Goal: Task Accomplishment & Management: Use online tool/utility

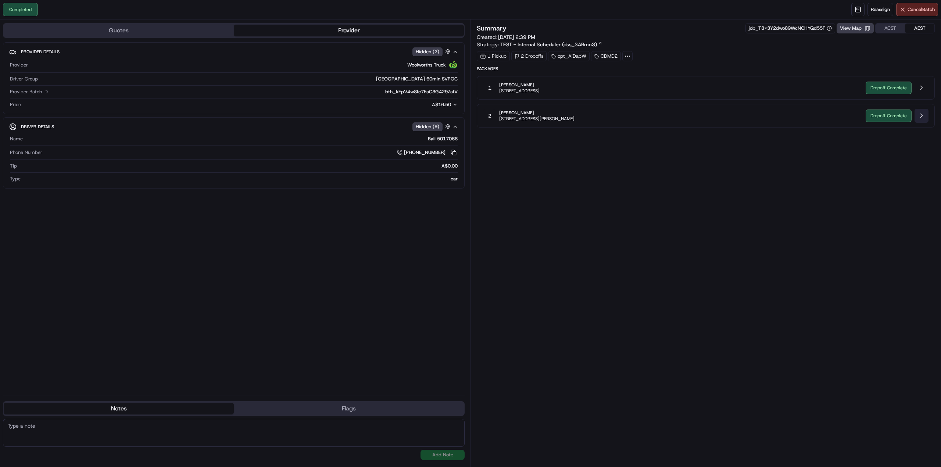
click at [921, 113] on button at bounding box center [922, 116] width 14 height 14
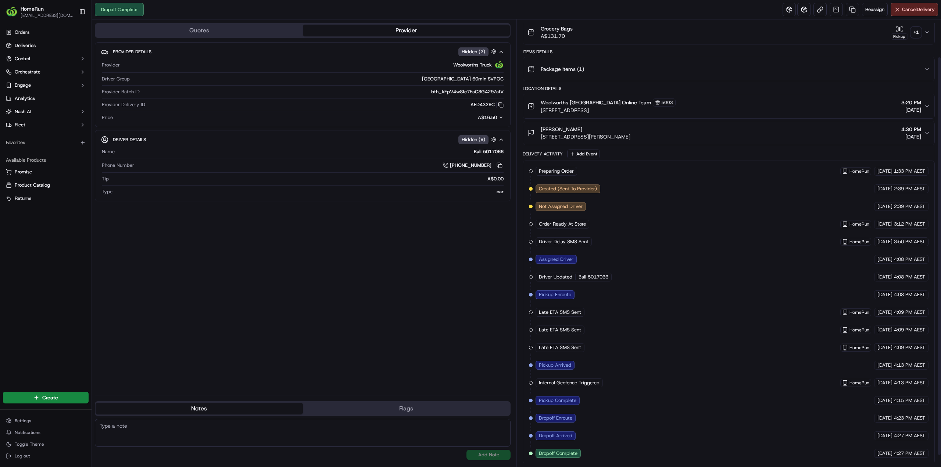
scroll to position [55, 0]
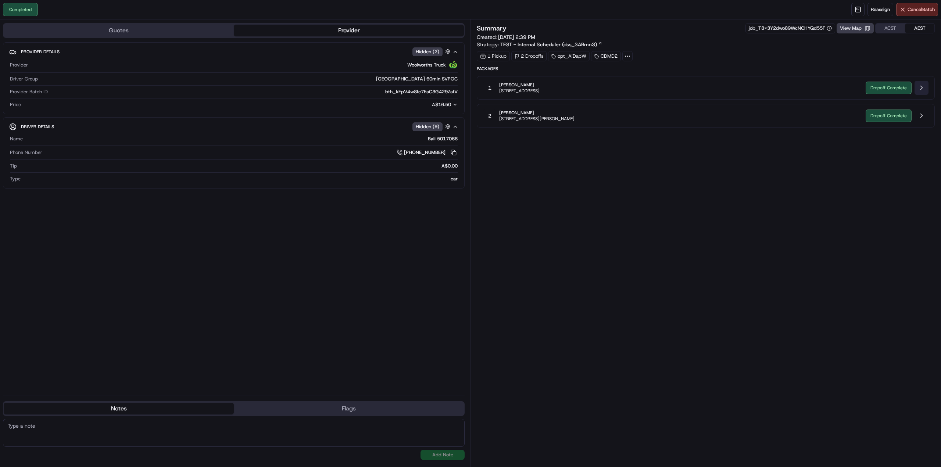
click at [921, 88] on button at bounding box center [922, 88] width 14 height 14
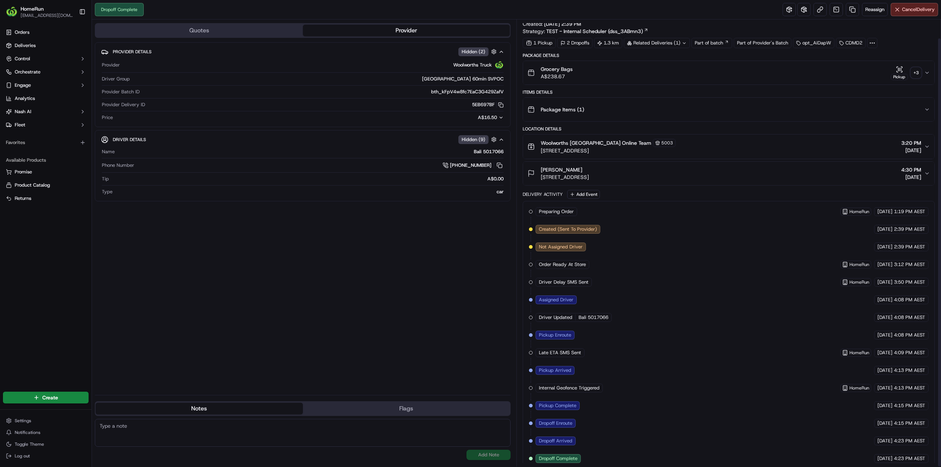
scroll to position [19, 0]
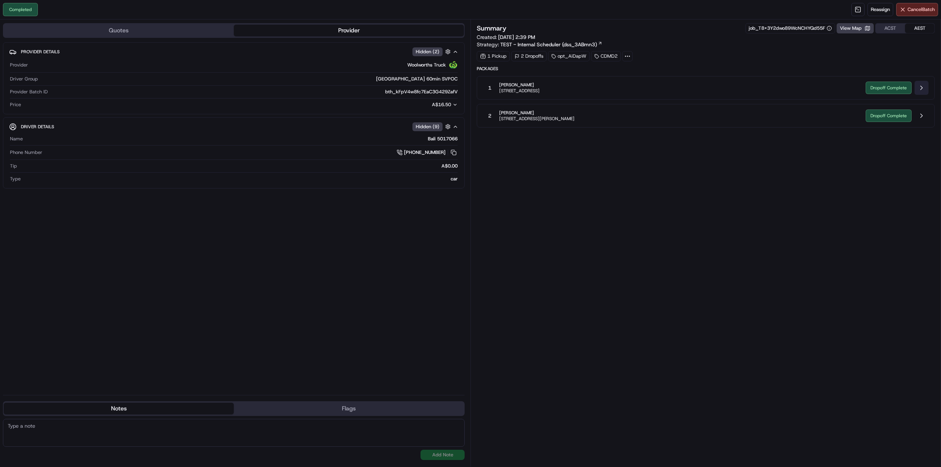
click at [920, 85] on button at bounding box center [922, 88] width 14 height 14
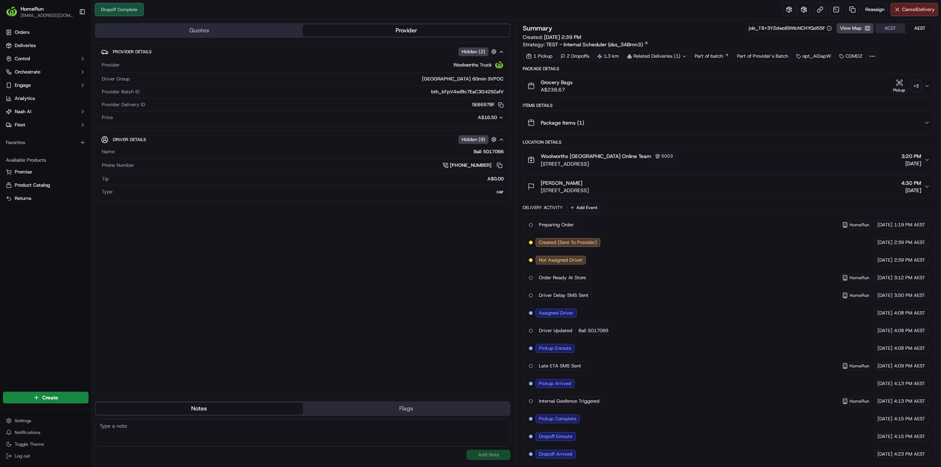
click at [914, 89] on div "+ 3" at bounding box center [916, 86] width 10 height 10
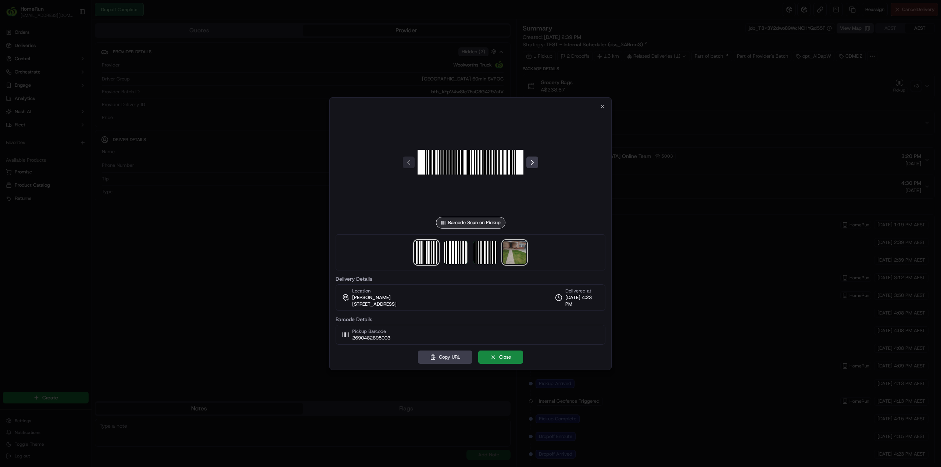
click at [513, 250] on img at bounding box center [515, 253] width 24 height 24
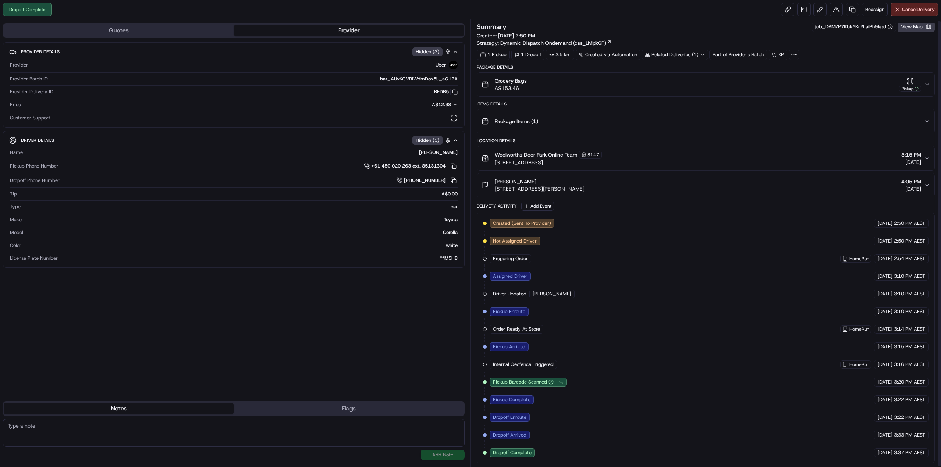
scroll to position [2, 0]
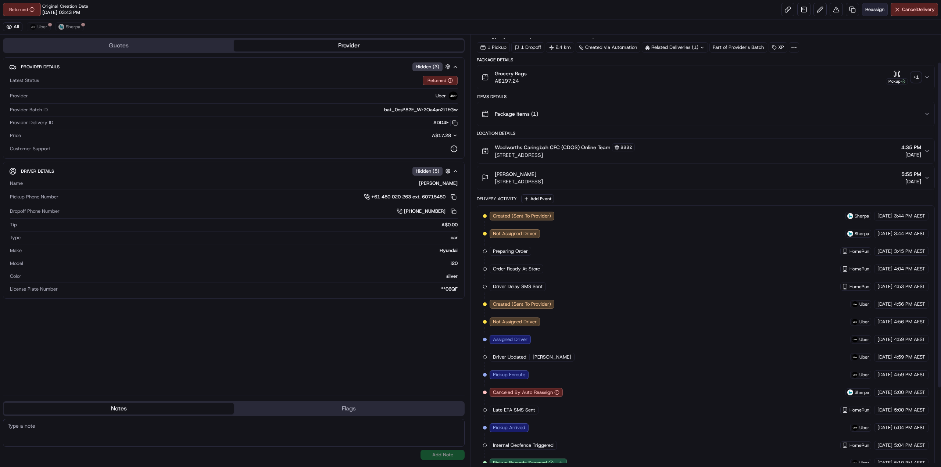
scroll to position [37, 0]
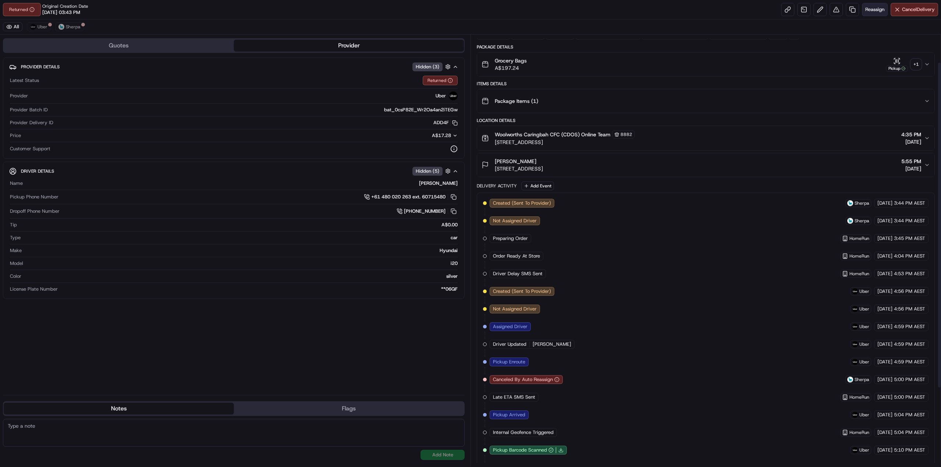
click at [869, 6] on span "Reassign" at bounding box center [875, 9] width 19 height 7
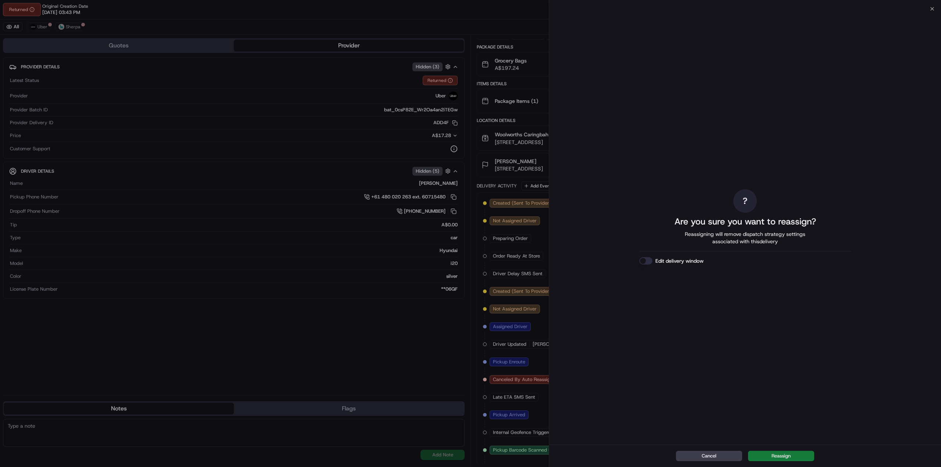
click at [793, 457] on button "Reassign" at bounding box center [781, 456] width 66 height 10
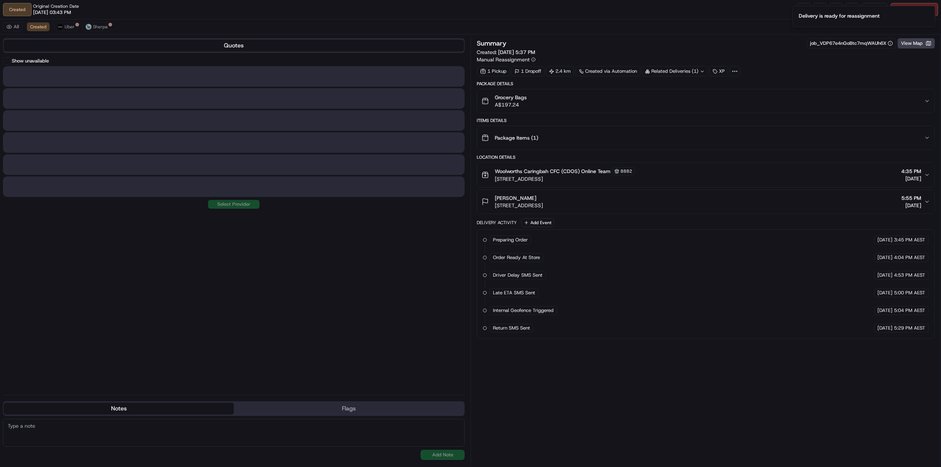
scroll to position [0, 0]
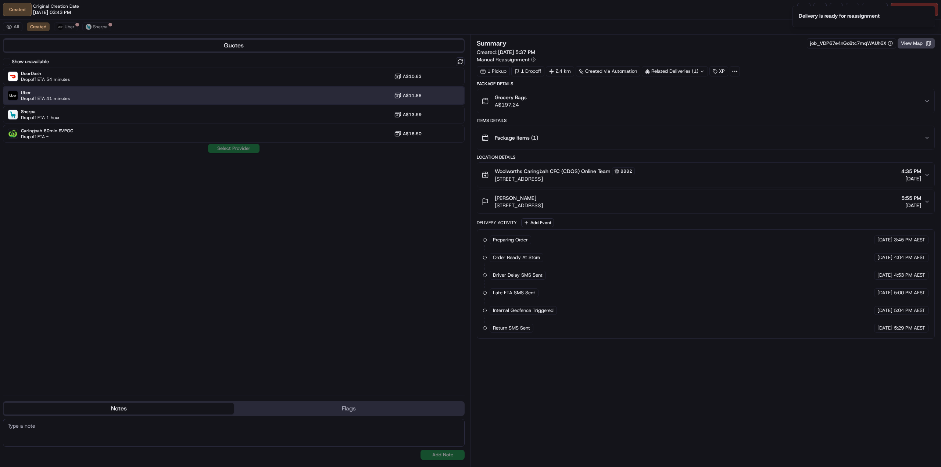
click at [131, 95] on div "Uber Dropoff ETA 41 minutes A$11.88" at bounding box center [234, 96] width 462 height 18
click at [235, 148] on button "Assign Provider" at bounding box center [234, 148] width 52 height 9
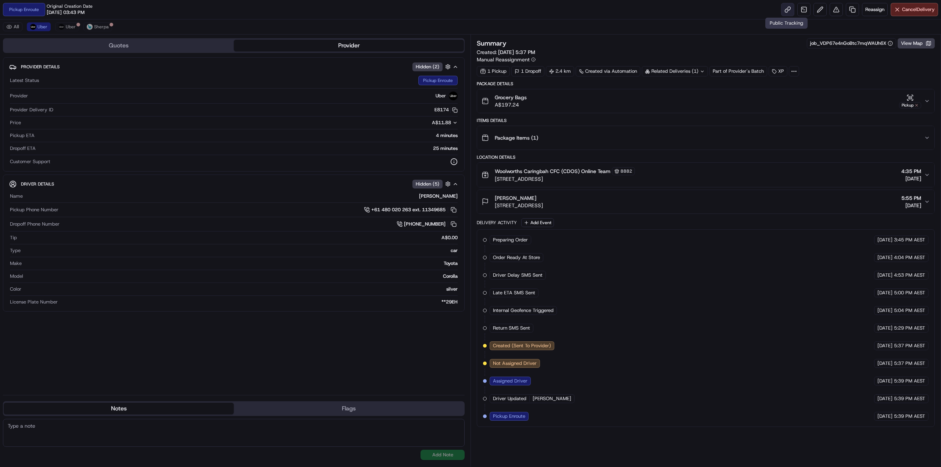
click at [790, 10] on link at bounding box center [787, 9] width 13 height 13
